Goal: Check status: Check status

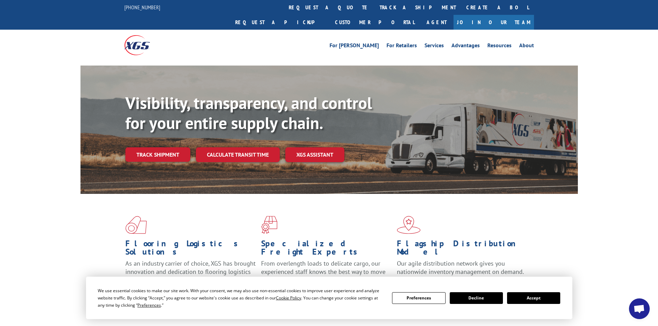
click at [535, 296] on button "Accept" at bounding box center [533, 298] width 53 height 12
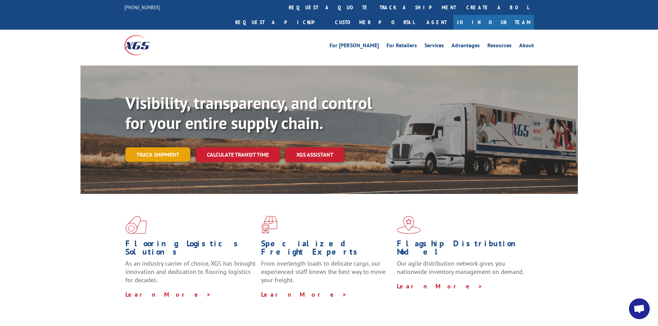
click at [132, 147] on link "Track shipment" at bounding box center [157, 154] width 65 height 14
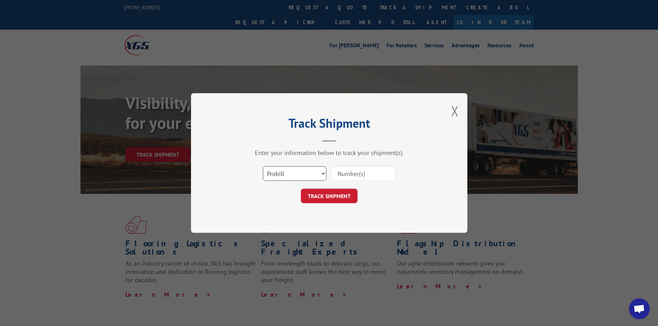
click at [306, 175] on select "Select category... Probill BOL PO" at bounding box center [295, 173] width 64 height 14
select select "po"
click at [263, 166] on select "Select category... Probill BOL PO" at bounding box center [295, 173] width 64 height 14
click at [363, 173] on input at bounding box center [363, 173] width 64 height 14
paste input "62546613"
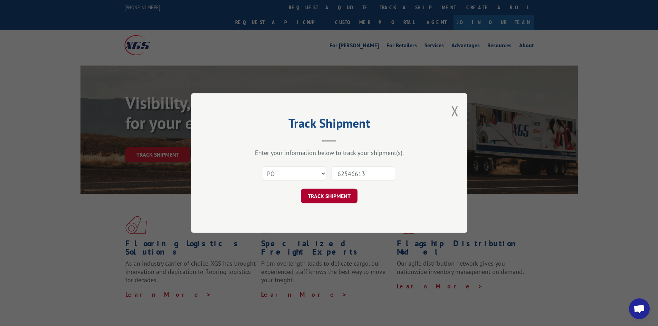
type input "62546613"
click at [316, 195] on button "TRACK SHIPMENT" at bounding box center [329, 196] width 57 height 14
